Goal: Information Seeking & Learning: Learn about a topic

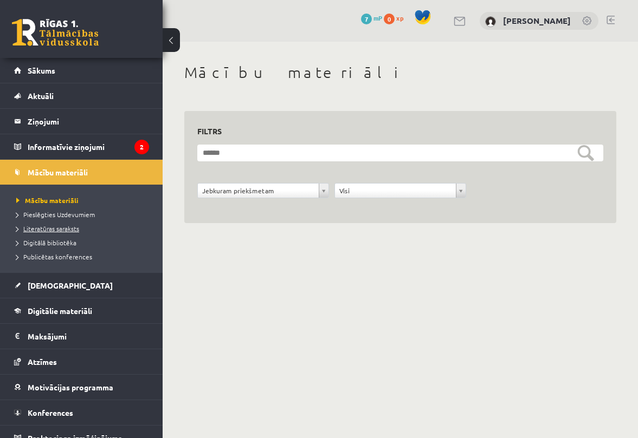
click at [67, 229] on span "Literatūras saraksts" at bounding box center [47, 228] width 63 height 9
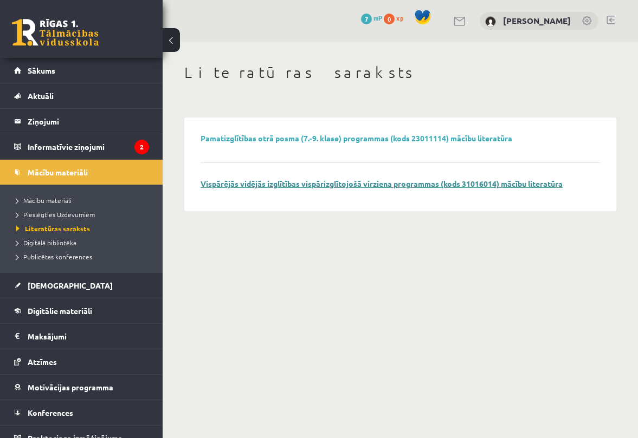
click at [337, 182] on link "Vispārējās vidējās izglītības vispārizglītojošā virziena programmas (kods 31016…" at bounding box center [382, 184] width 362 height 10
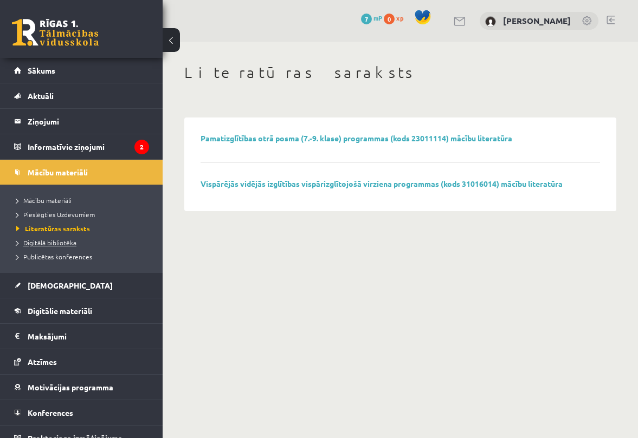
click at [48, 243] on span "Digitālā bibliotēka" at bounding box center [46, 242] width 60 height 9
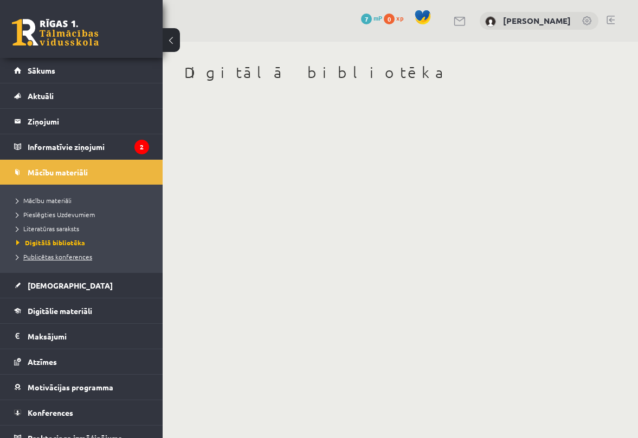
click at [51, 258] on span "Publicētas konferences" at bounding box center [54, 257] width 76 height 9
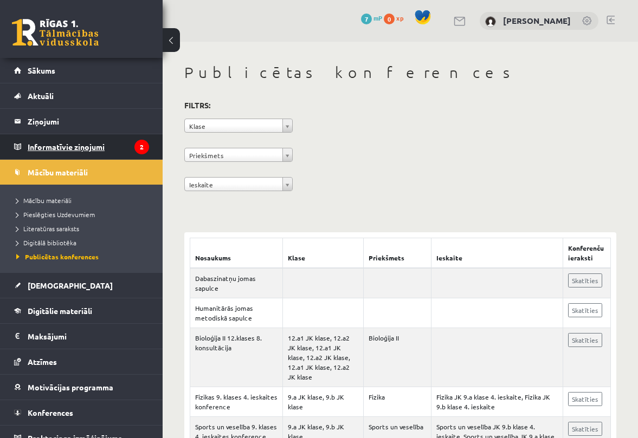
click at [100, 143] on legend "Informatīvie ziņojumi 2" at bounding box center [88, 146] width 121 height 25
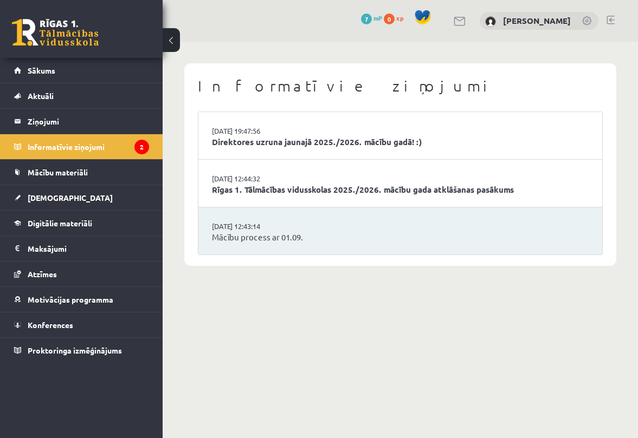
click at [306, 217] on li "[DATE] 12:43:14 Mācību process ar 01.09." at bounding box center [400, 231] width 404 height 47
click at [288, 231] on link "Mācību process ar 01.09." at bounding box center [400, 237] width 377 height 12
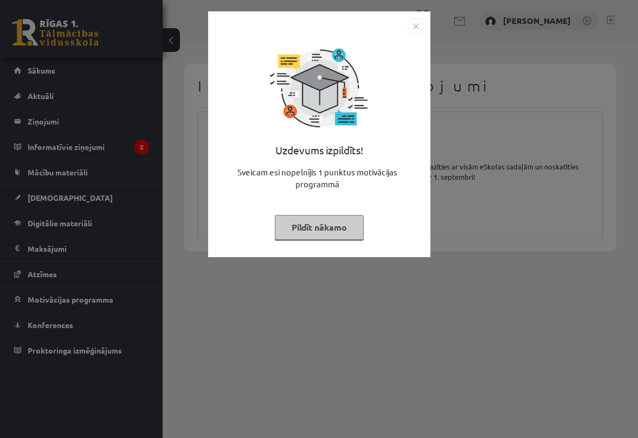
click at [412, 32] on img "Close" at bounding box center [416, 26] width 16 height 16
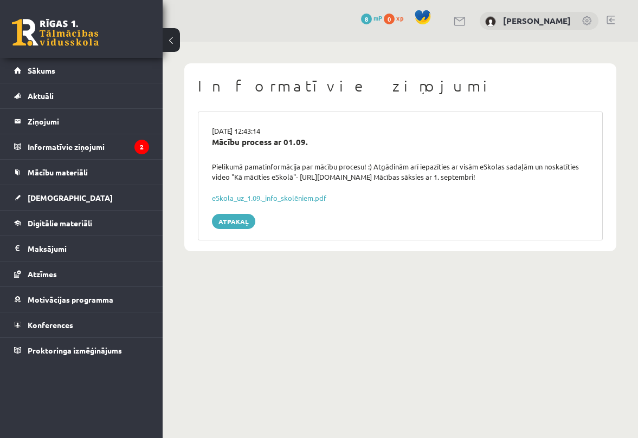
click at [344, 180] on div "Pielikumā pamatinformācija par mācību procesu! :) Atgādinām arī iepazīties ar v…" at bounding box center [400, 172] width 393 height 21
click at [399, 178] on div "Pielikumā pamatinformācija par mācību procesu! :) Atgādinām arī iepazīties ar v…" at bounding box center [400, 172] width 393 height 21
click at [399, 175] on div "Pielikumā pamatinformācija par mācību procesu! :) Atgādinām arī iepazīties ar v…" at bounding box center [400, 172] width 393 height 21
click at [380, 175] on div "Pielikumā pamatinformācija par mācību procesu! :) Atgādinām arī iepazīties ar v…" at bounding box center [400, 172] width 393 height 21
drag, startPoint x: 399, startPoint y: 177, endPoint x: 390, endPoint y: 177, distance: 8.7
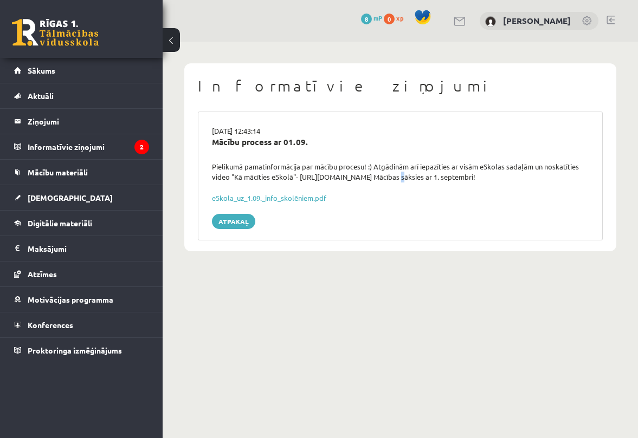
click at [390, 177] on div "Pielikumā pamatinformācija par mācību procesu! :) Atgādinām arī iepazīties ar v…" at bounding box center [400, 172] width 393 height 21
click at [339, 179] on div "Pielikumā pamatinformācija par mācību procesu! :) Atgādinām arī iepazīties ar v…" at bounding box center [400, 172] width 393 height 21
click at [299, 177] on div "Pielikumā pamatinformācija par mācību procesu! :) Atgādinām arī iepazīties ar v…" at bounding box center [400, 172] width 393 height 21
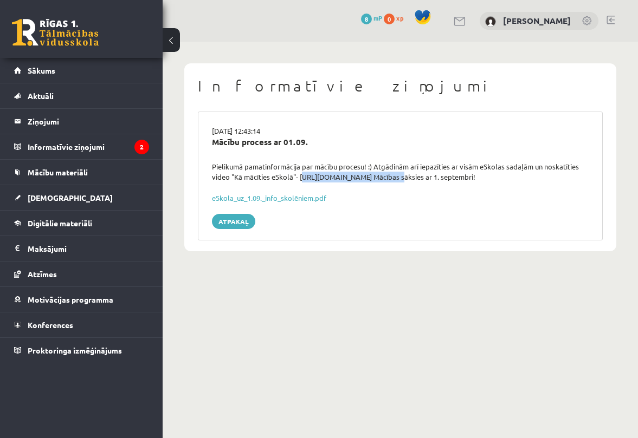
drag, startPoint x: 299, startPoint y: 177, endPoint x: 388, endPoint y: 172, distance: 89.5
click at [388, 172] on div "Pielikumā pamatinformācija par mācību procesu! :) Atgādinām arī iepazīties ar v…" at bounding box center [400, 172] width 393 height 21
click at [378, 178] on div "Pielikumā pamatinformācija par mācību procesu! :) Atgādinām arī iepazīties ar v…" at bounding box center [400, 172] width 393 height 21
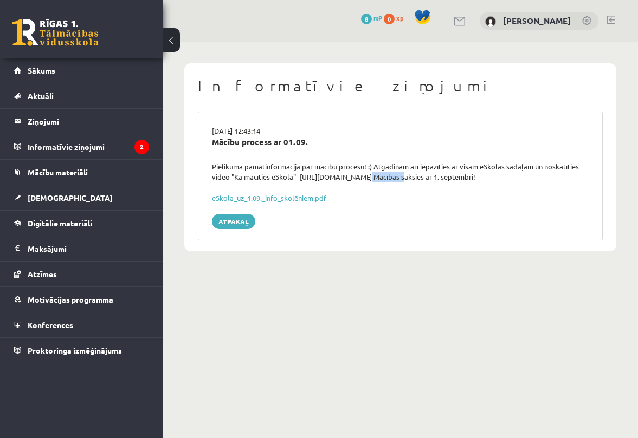
click at [378, 178] on div "Pielikumā pamatinformācija par mācību procesu! :) Atgādinām arī iepazīties ar v…" at bounding box center [400, 172] width 393 height 21
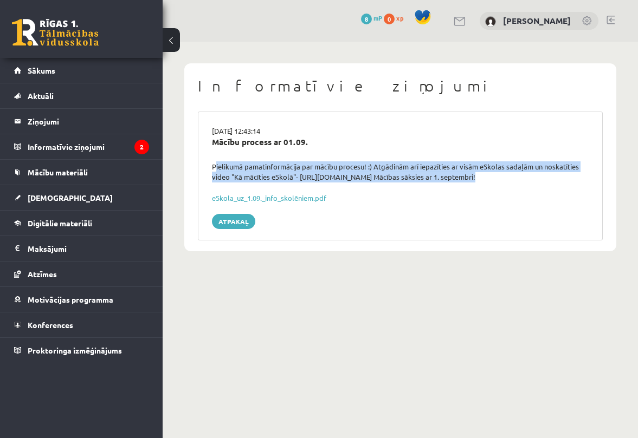
click at [378, 178] on div "Pielikumā pamatinformācija par mācību procesu! :) Atgādinām arī iepazīties ar v…" at bounding box center [400, 172] width 393 height 21
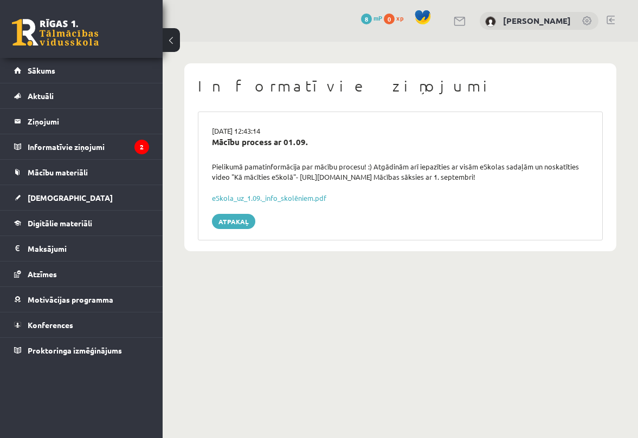
click at [378, 178] on div "Pielikumā pamatinformācija par mācību procesu! :) Atgādinām arī iepazīties ar v…" at bounding box center [400, 172] width 393 height 21
drag, startPoint x: 298, startPoint y: 177, endPoint x: 324, endPoint y: 181, distance: 26.3
click at [326, 181] on div "Pielikumā pamatinformācija par mācību procesu! :) Atgādinām arī iepazīties ar v…" at bounding box center [400, 172] width 393 height 21
click at [297, 179] on div "Pielikumā pamatinformācija par mācību procesu! :) Atgādinām arī iepazīties ar v…" at bounding box center [400, 172] width 393 height 21
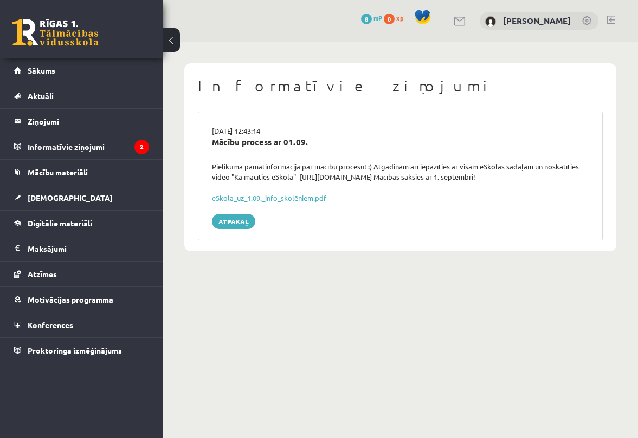
click at [298, 176] on div "Pielikumā pamatinformācija par mācību procesu! :) Atgādinām arī iepazīties ar v…" at bounding box center [400, 172] width 393 height 21
drag, startPoint x: 298, startPoint y: 176, endPoint x: 387, endPoint y: 177, distance: 89.4
click at [387, 177] on div "Pielikumā pamatinformācija par mācību procesu! :) Atgādinām arī iepazīties ar v…" at bounding box center [400, 172] width 393 height 21
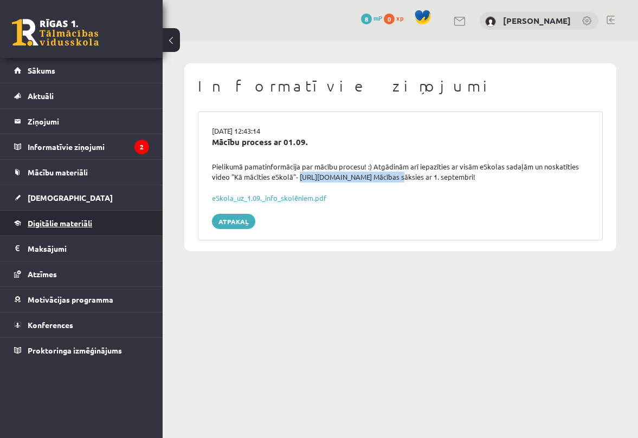
click at [71, 226] on span "Digitālie materiāli" at bounding box center [60, 223] width 64 height 10
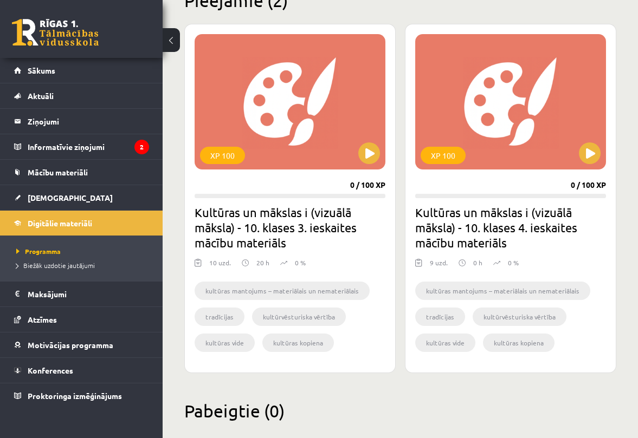
scroll to position [303, 0]
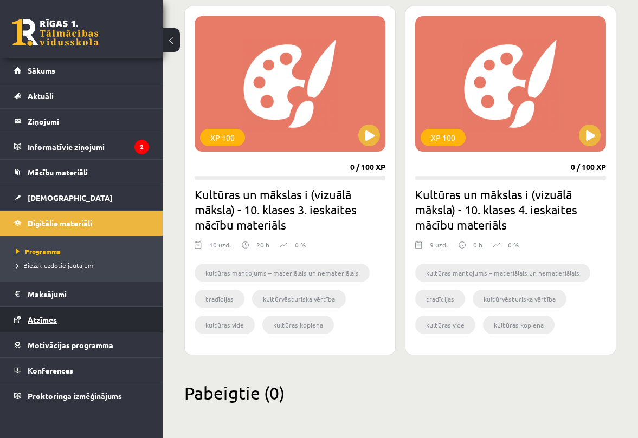
click at [38, 315] on link "Atzīmes" at bounding box center [81, 319] width 135 height 25
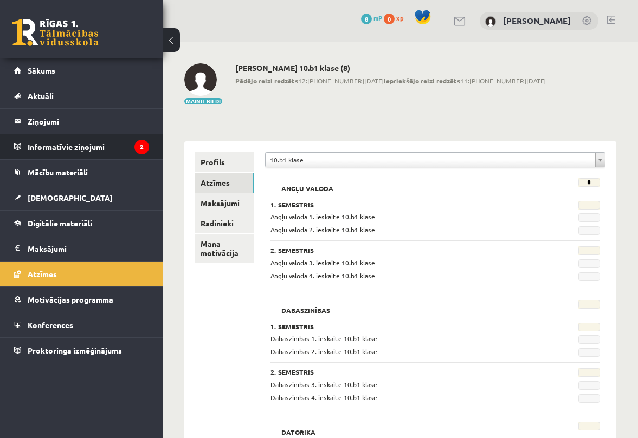
click at [68, 147] on legend "Informatīvie ziņojumi 2" at bounding box center [88, 146] width 121 height 25
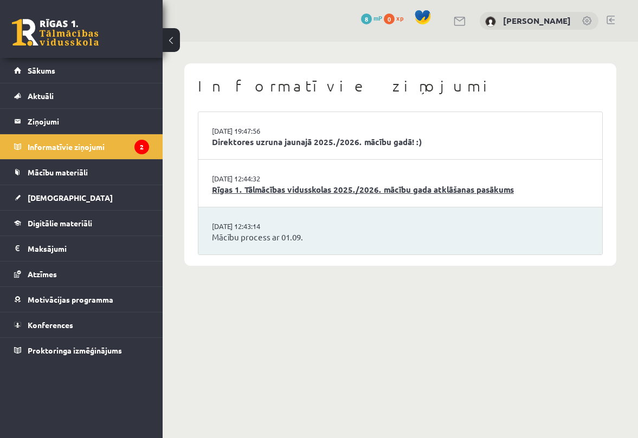
click at [247, 190] on link "Rīgas 1. Tālmācības vidusskolas 2025./2026. mācību gada atklāšanas pasākums" at bounding box center [400, 190] width 377 height 12
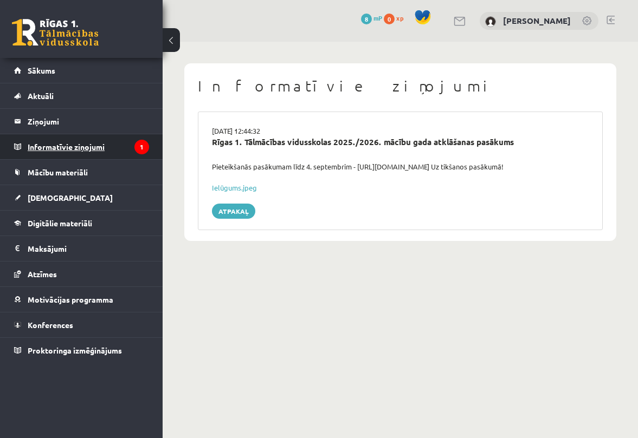
click at [93, 145] on legend "Informatīvie ziņojumi 1" at bounding box center [88, 146] width 121 height 25
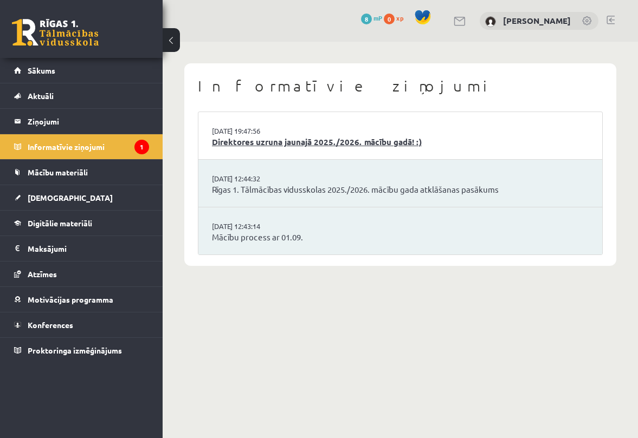
click at [254, 141] on link "Direktores uzruna jaunajā 2025./2026. mācību gadā! :)" at bounding box center [400, 142] width 377 height 12
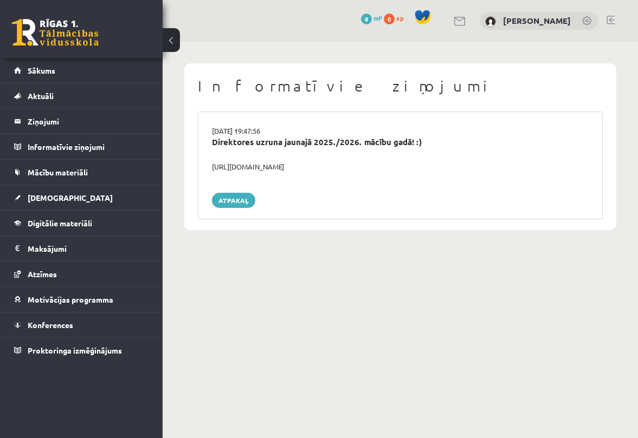
click at [260, 165] on div "https://youtube.com/shorts/lM8RsWyzCn4" at bounding box center [400, 167] width 393 height 11
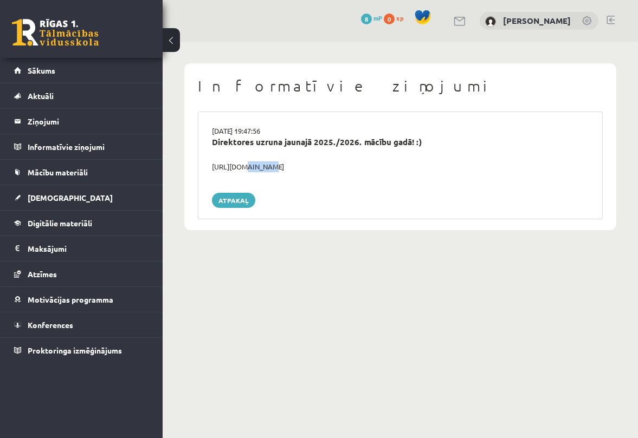
click at [260, 165] on div "https://youtube.com/shorts/lM8RsWyzCn4" at bounding box center [400, 167] width 393 height 11
click at [90, 216] on link "Digitālie materiāli" at bounding box center [81, 223] width 135 height 25
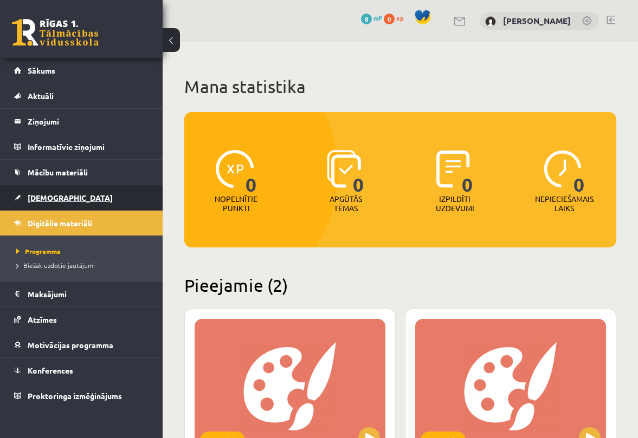
click at [79, 195] on link "[DEMOGRAPHIC_DATA]" at bounding box center [81, 197] width 135 height 25
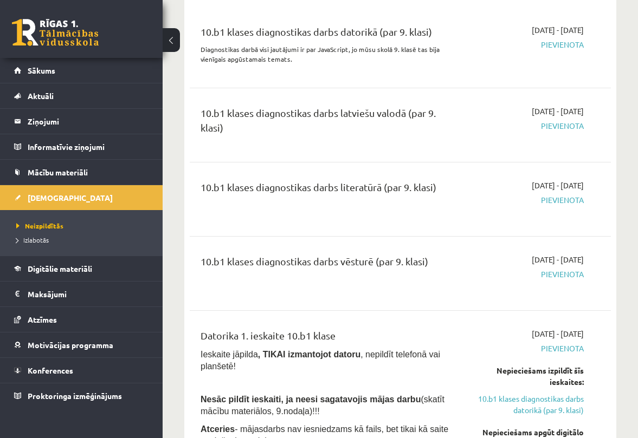
scroll to position [459, 0]
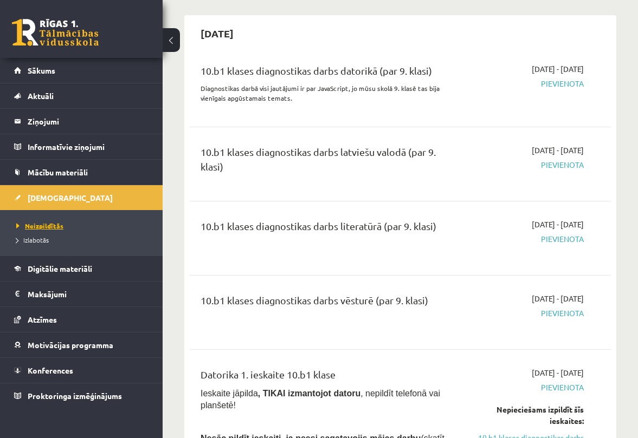
click at [73, 223] on link "Neizpildītās" at bounding box center [83, 226] width 135 height 10
click at [49, 237] on link "Izlabotās" at bounding box center [83, 240] width 135 height 10
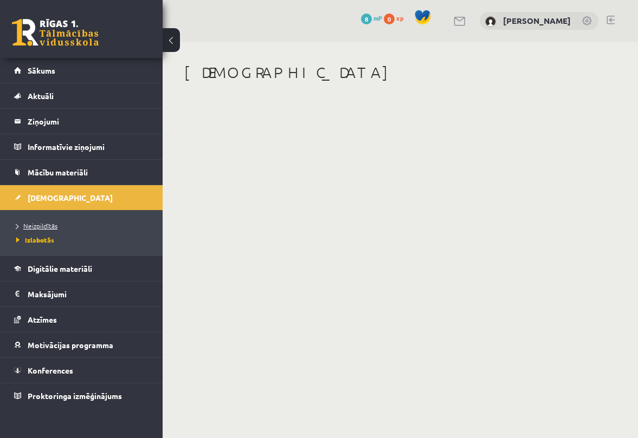
click at [47, 224] on span "Neizpildītās" at bounding box center [36, 226] width 41 height 9
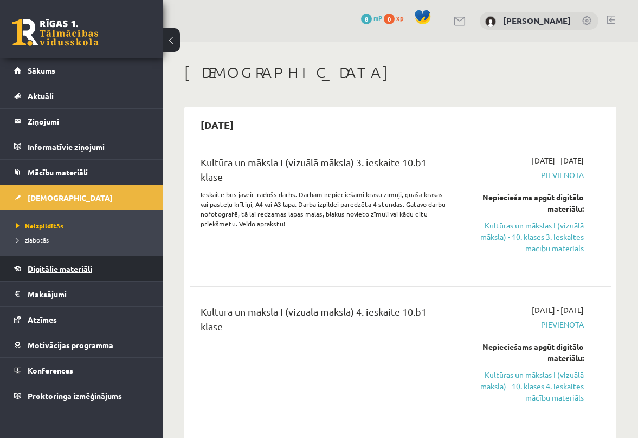
click at [63, 268] on span "Digitālie materiāli" at bounding box center [60, 269] width 64 height 10
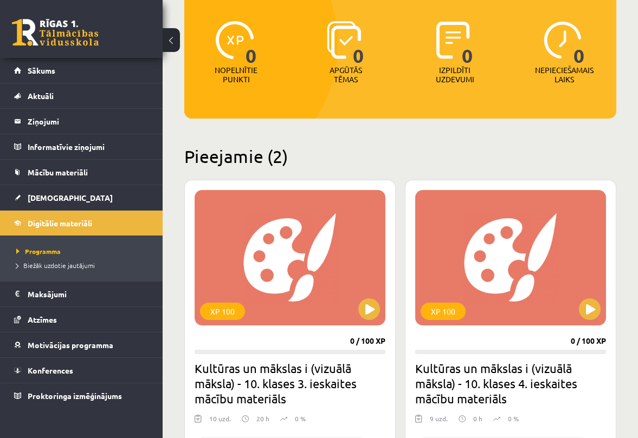
scroll to position [128, 0]
